Goal: Find specific fact: Find specific fact

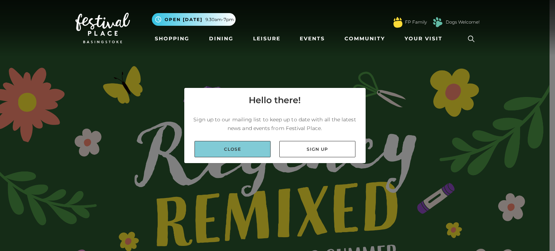
click at [214, 152] on link "Close" at bounding box center [232, 149] width 76 height 16
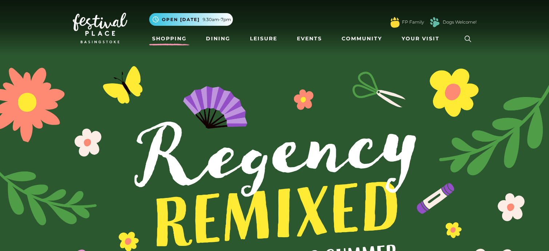
click at [176, 37] on link "Shopping" at bounding box center [169, 38] width 40 height 13
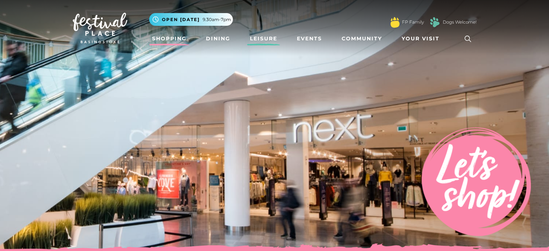
click at [259, 38] on link "Leisure" at bounding box center [263, 38] width 33 height 13
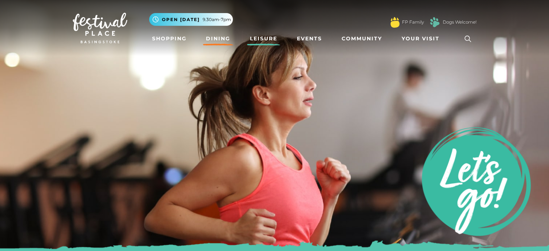
click at [215, 38] on link "Dining" at bounding box center [218, 38] width 30 height 13
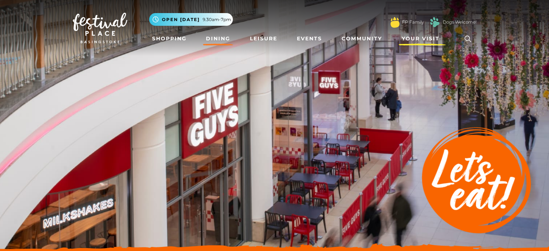
click at [427, 39] on span "Your Visit" at bounding box center [421, 39] width 38 height 8
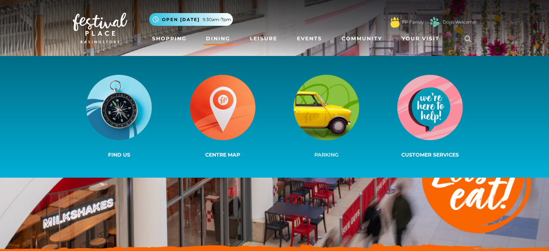
click at [327, 103] on img at bounding box center [326, 107] width 65 height 65
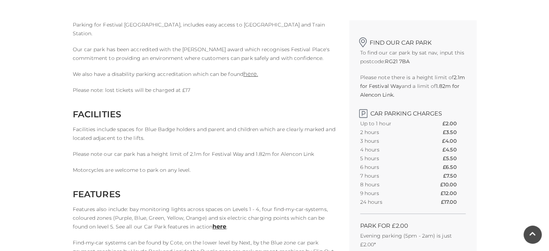
scroll to position [182, 0]
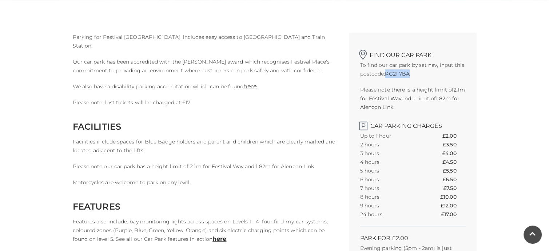
drag, startPoint x: 387, startPoint y: 73, endPoint x: 410, endPoint y: 75, distance: 22.6
click at [410, 75] on strong "RG21 7BA" at bounding box center [397, 74] width 25 height 7
copy strong "RG21 7BA"
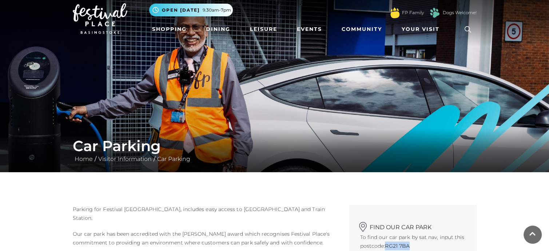
scroll to position [0, 0]
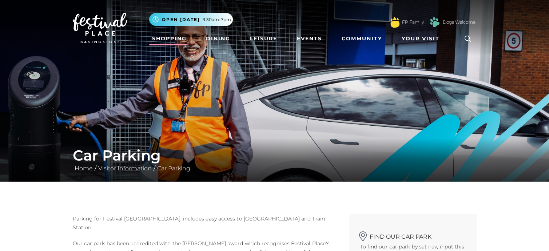
click at [170, 40] on link "Shopping" at bounding box center [169, 38] width 40 height 13
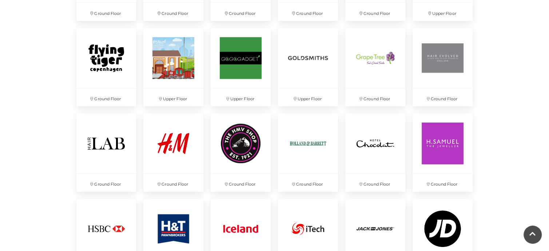
scroll to position [946, 0]
